Goal: Navigation & Orientation: Find specific page/section

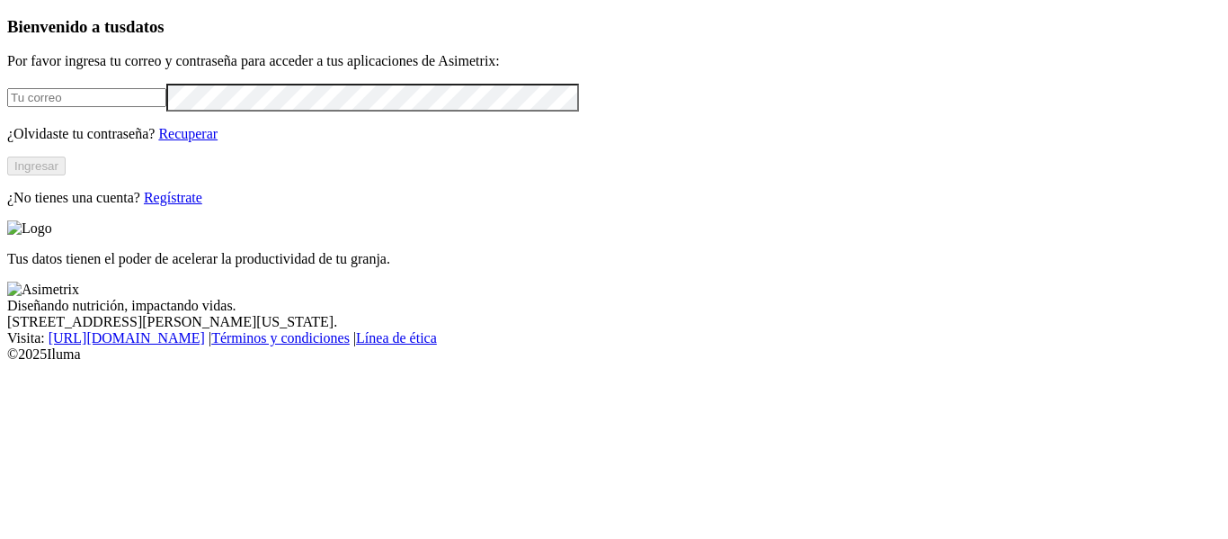
click at [59, 107] on input "email" at bounding box center [86, 97] width 159 height 19
type input "alvaro.cardona@premexcorp.com"
click input "submit" at bounding box center [0, 0] width 0 height 0
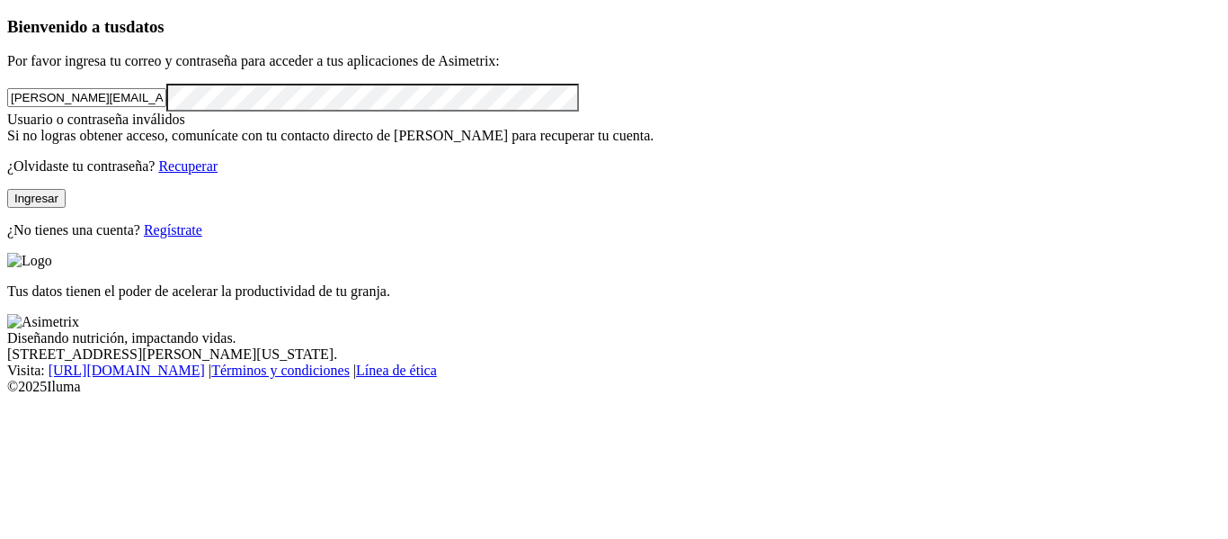
click input "submit" at bounding box center [0, 0] width 0 height 0
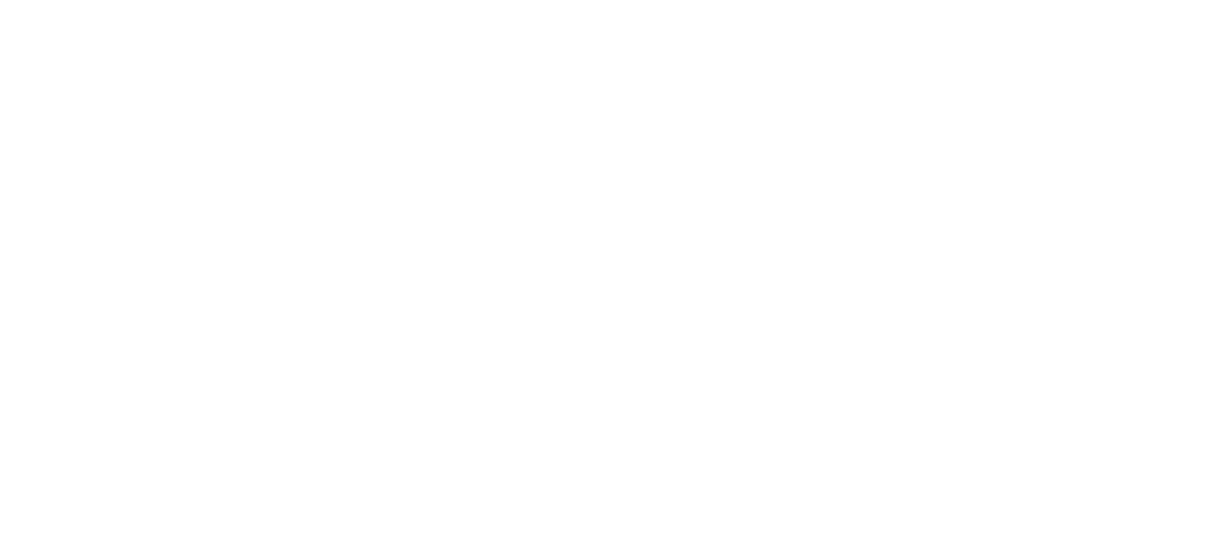
click at [42, 42] on icon at bounding box center [35, 366] width 56 height 719
